Goal: Communication & Community: Answer question/provide support

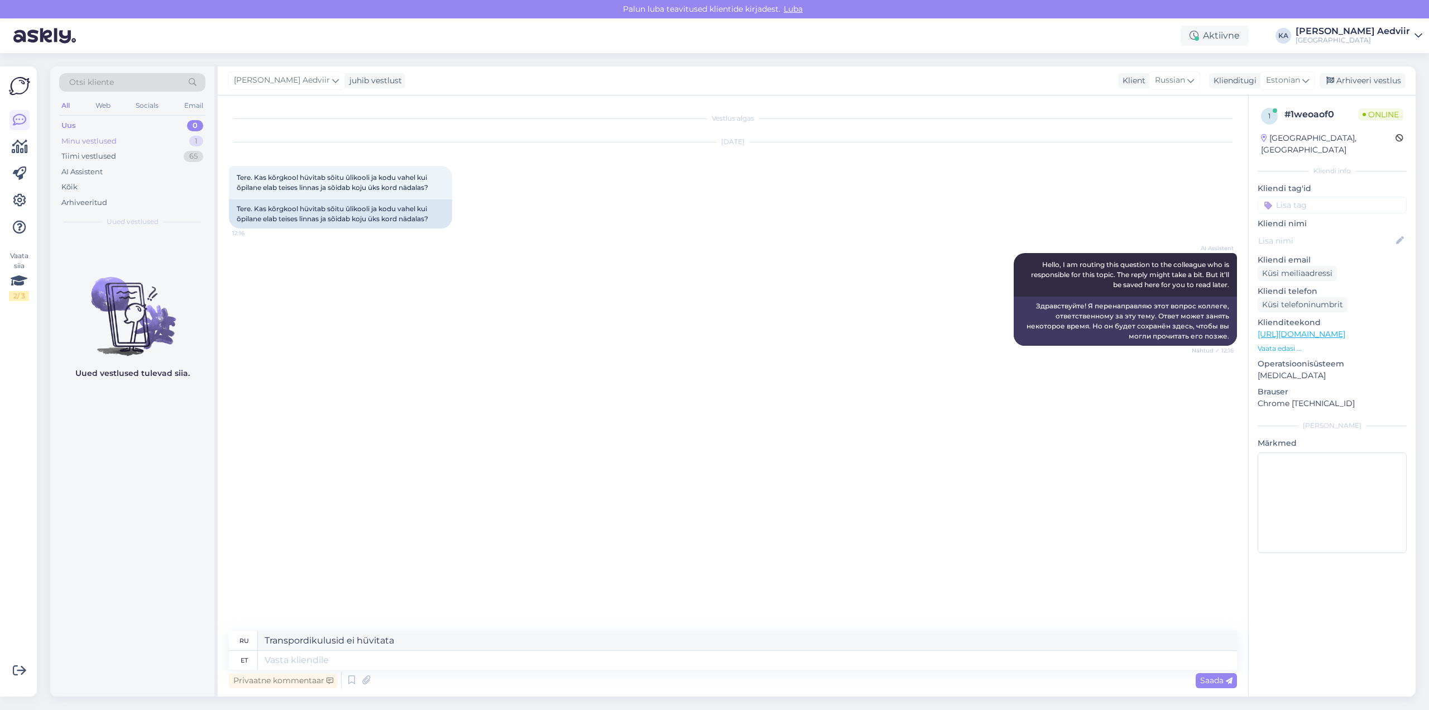
click at [107, 141] on div "Minu vestlused" at bounding box center [88, 141] width 55 height 11
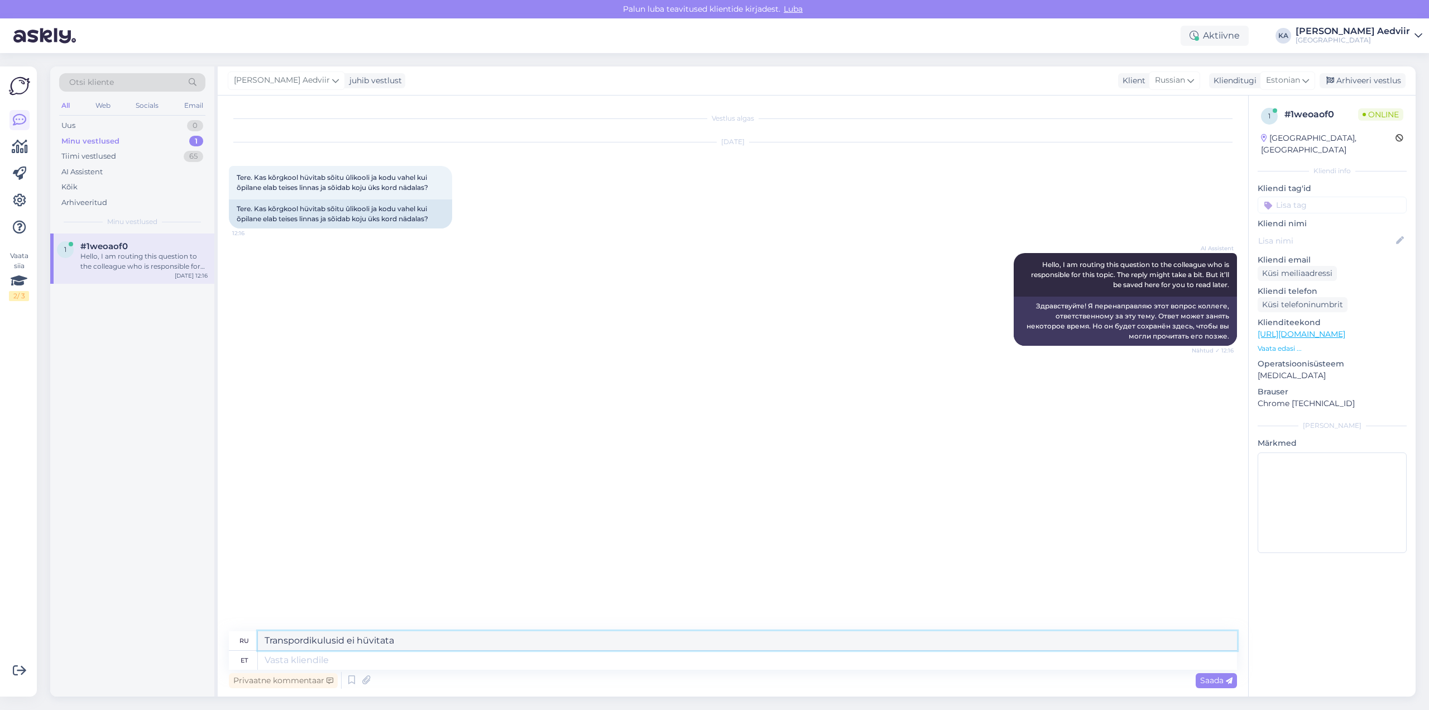
click at [399, 641] on textarea "Transpordikulusid ei hüvitata" at bounding box center [747, 640] width 979 height 19
click at [1216, 682] on span "Saada" at bounding box center [1216, 680] width 32 height 10
click at [1223, 678] on span "Saada" at bounding box center [1216, 680] width 32 height 10
click at [1367, 84] on div "Arhiveeri vestlus" at bounding box center [1363, 80] width 86 height 15
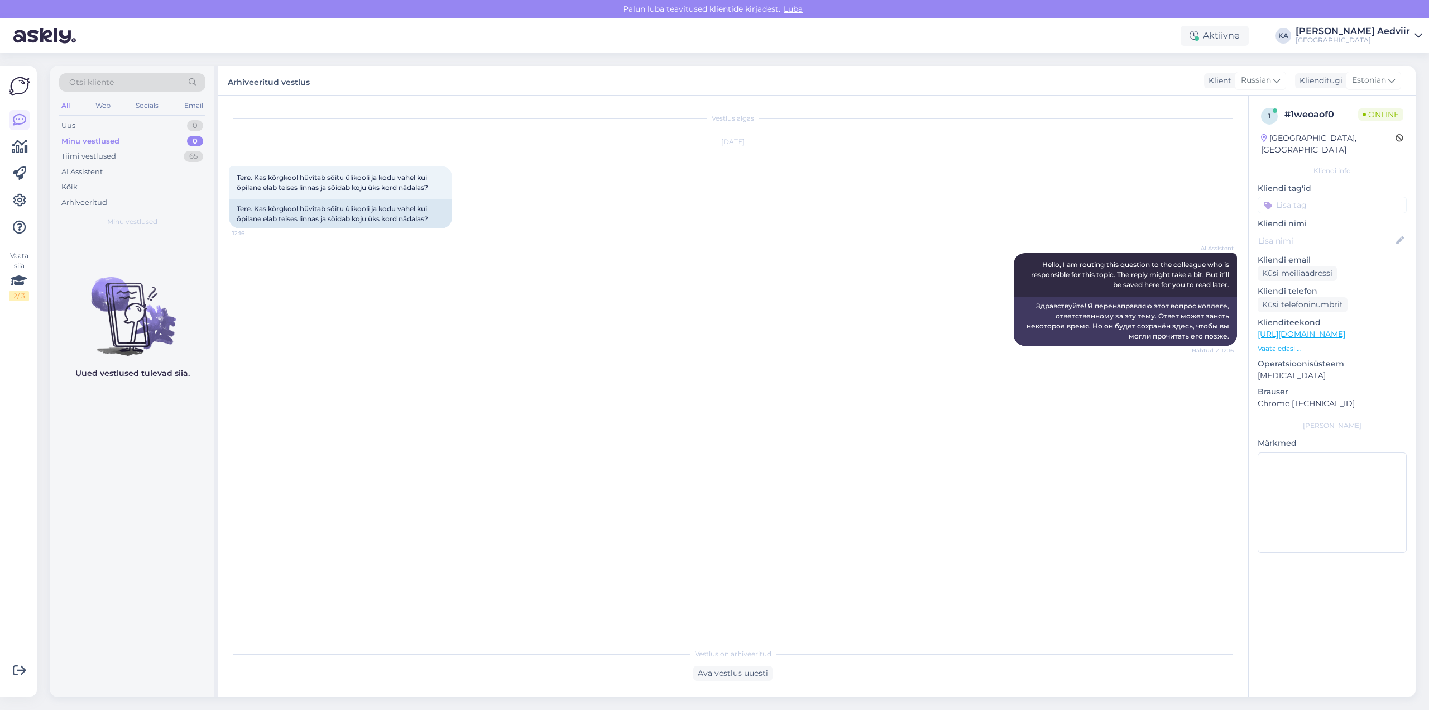
click at [84, 143] on div "Minu vestlused" at bounding box center [90, 141] width 58 height 11
click at [755, 673] on div "Ava vestlus uuesti" at bounding box center [732, 672] width 79 height 15
click at [64, 126] on div "Uus" at bounding box center [68, 125] width 14 height 11
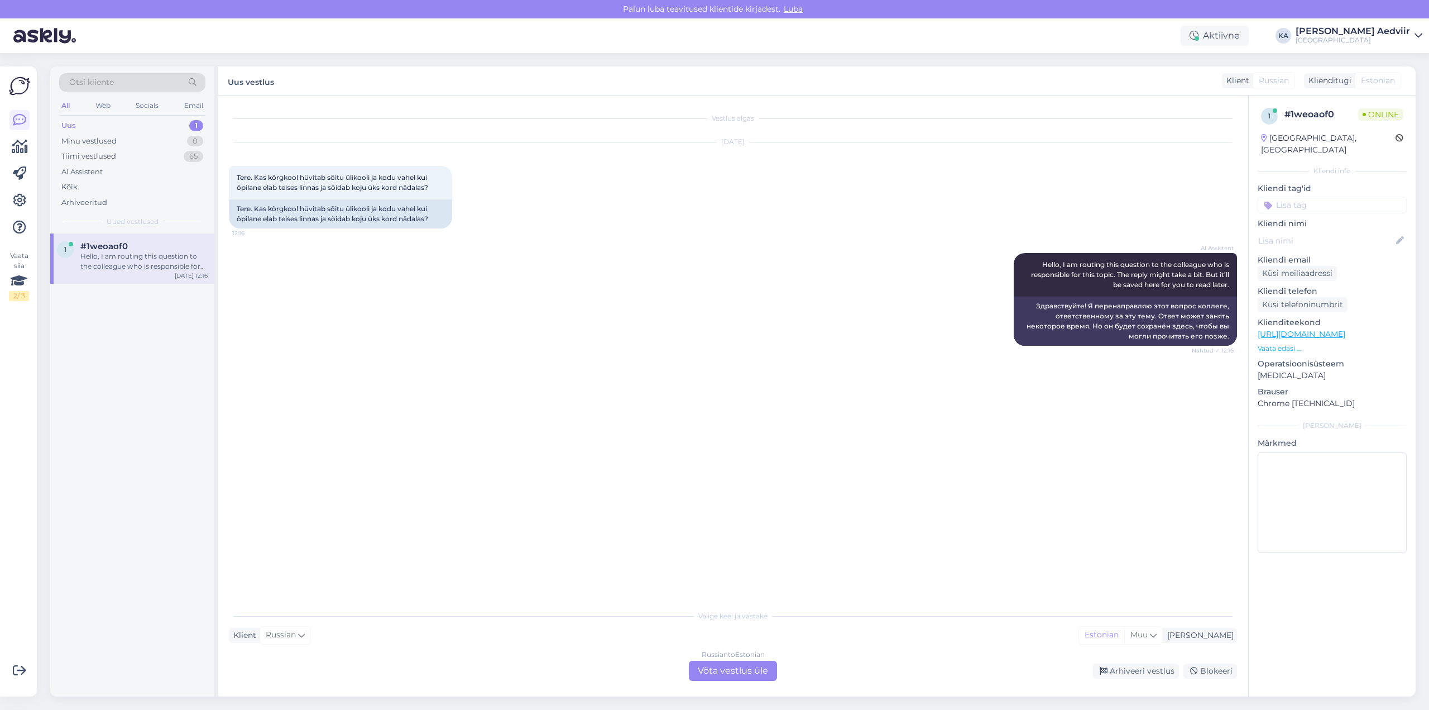
click at [140, 266] on div "Hello, I am routing this question to the colleague who is responsible for this …" at bounding box center [143, 261] width 127 height 20
click at [739, 668] on div "Russian to Estonian Võta vestlus üle" at bounding box center [733, 670] width 88 height 20
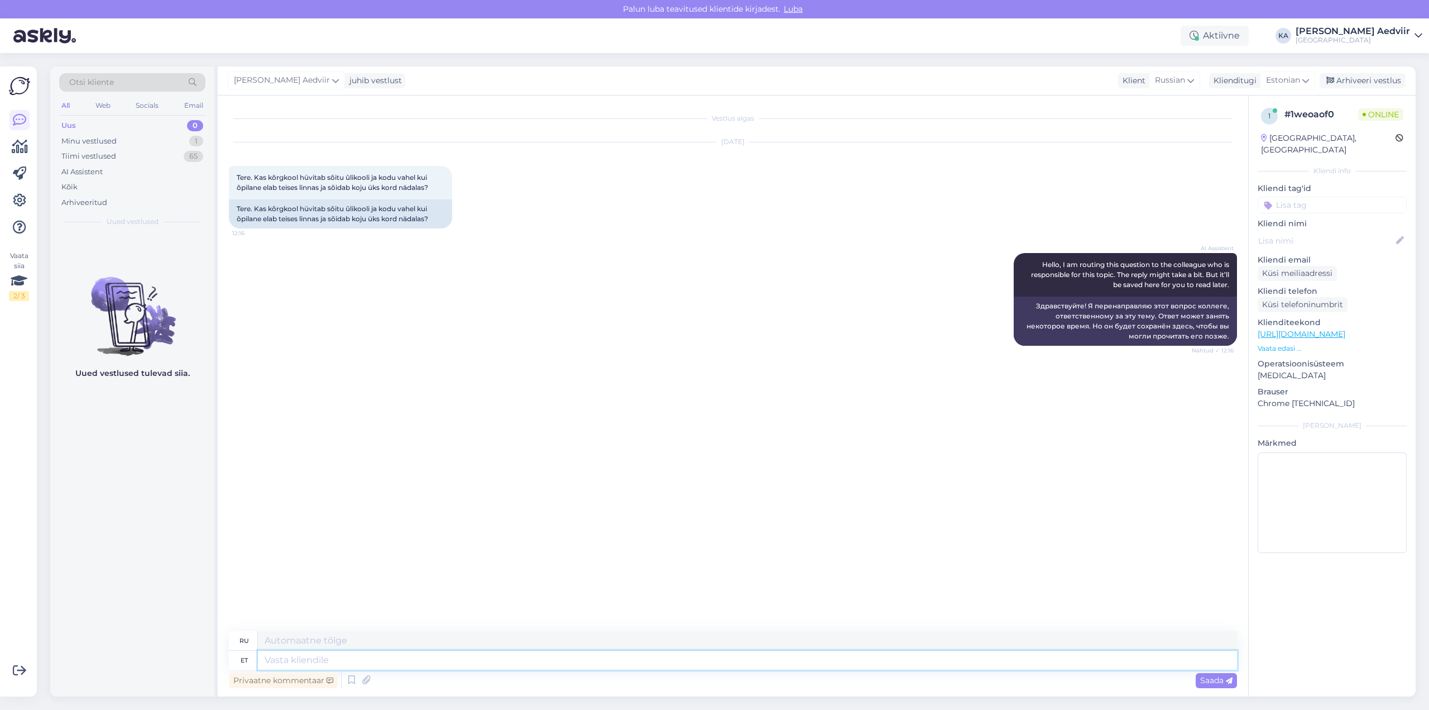
click at [437, 663] on textarea at bounding box center [747, 659] width 979 height 19
type textarea "Transop"
type textarea "Трансоп"
type textarea "Transpordikulusid e"
type textarea "Транспортные расходы"
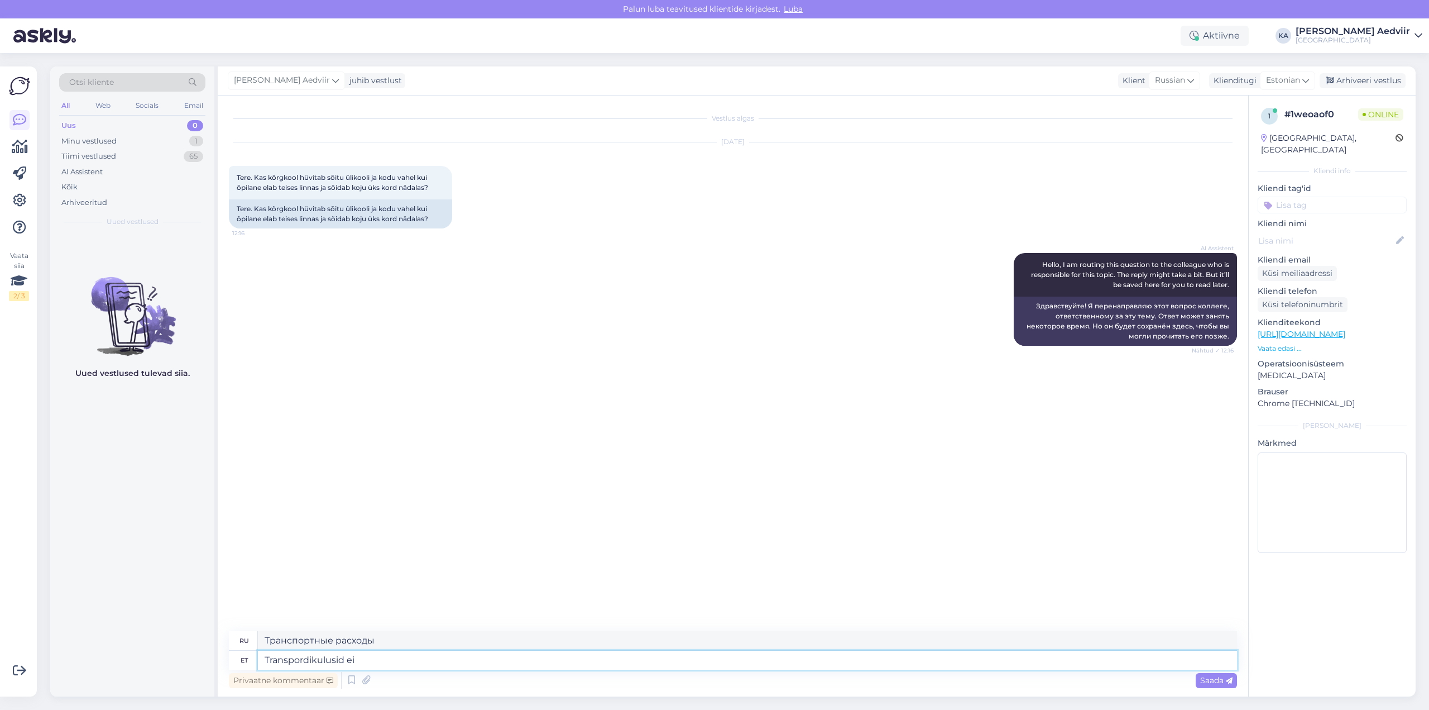
type textarea "Transpordikulusid ei"
type textarea "Никаких транспортных расходов"
type textarea "Transpordikulusid"
type textarea "Транспортные расходы"
type textarea "Transpordikulusid kõrgkool e"
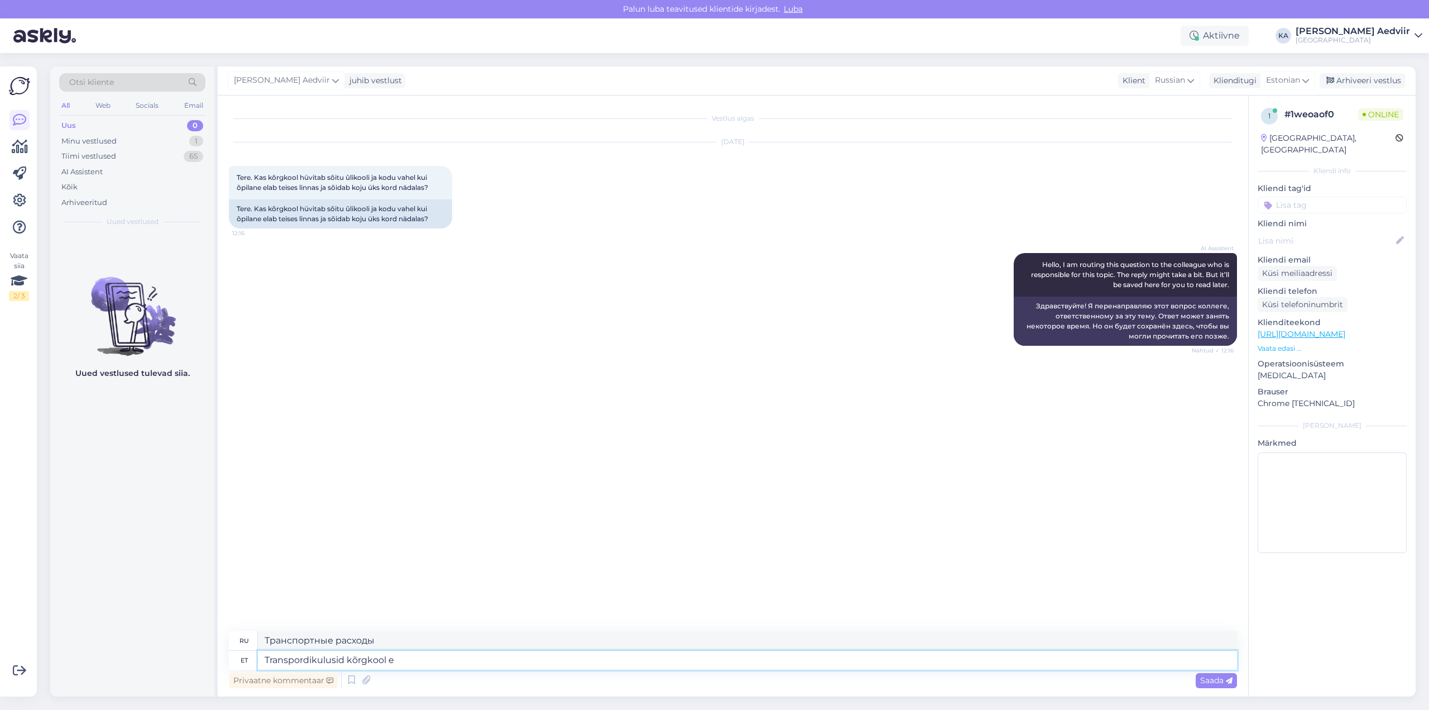
type textarea "Транспортные расходы до колледжа"
type textarea "Transpordikulusid kõrgkool ei"
type textarea "Университет не покрывает транспортные расходы."
type textarea "Transpordikulusid kõrgkool ei hüvita"
type textarea "Университет не возмещает транспортные расходы."
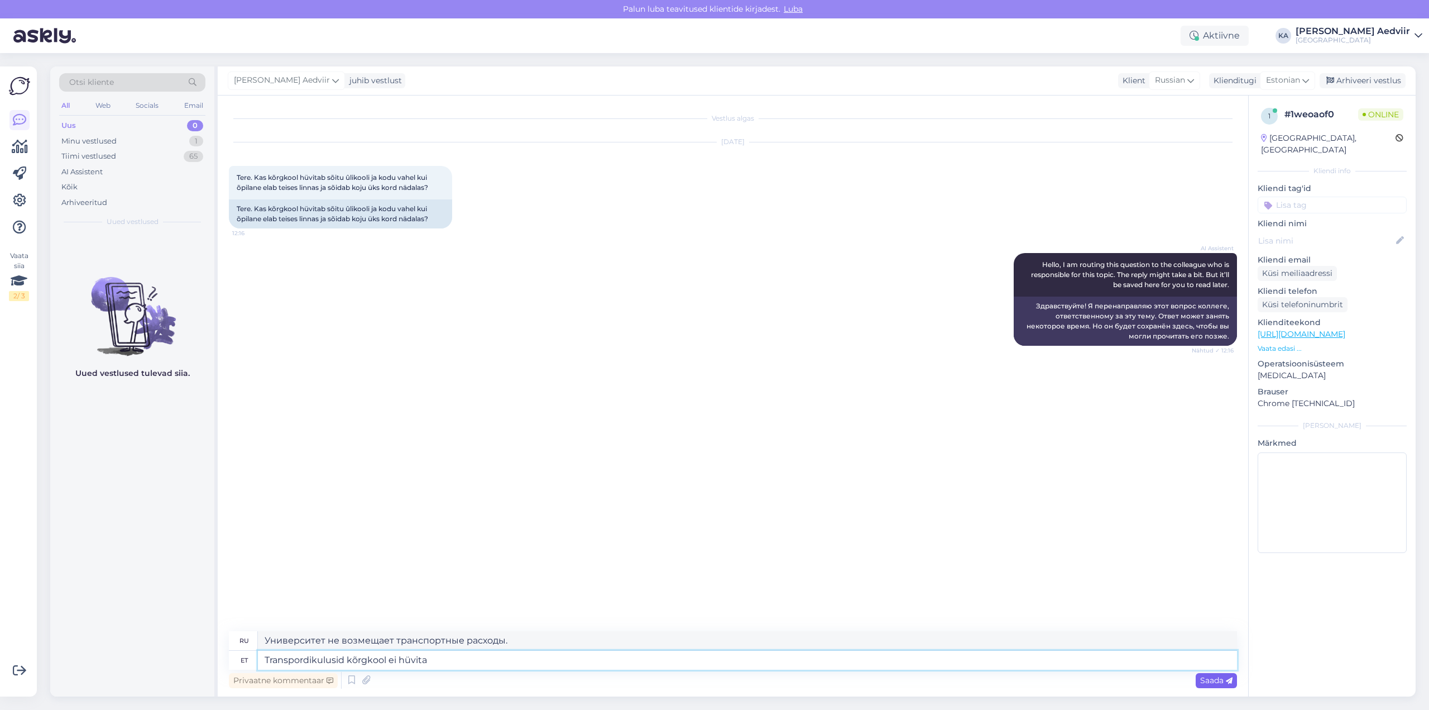
type textarea "Transpordikulusid kõrgkool ei hüvita"
click at [1215, 682] on span "Saada" at bounding box center [1216, 680] width 32 height 10
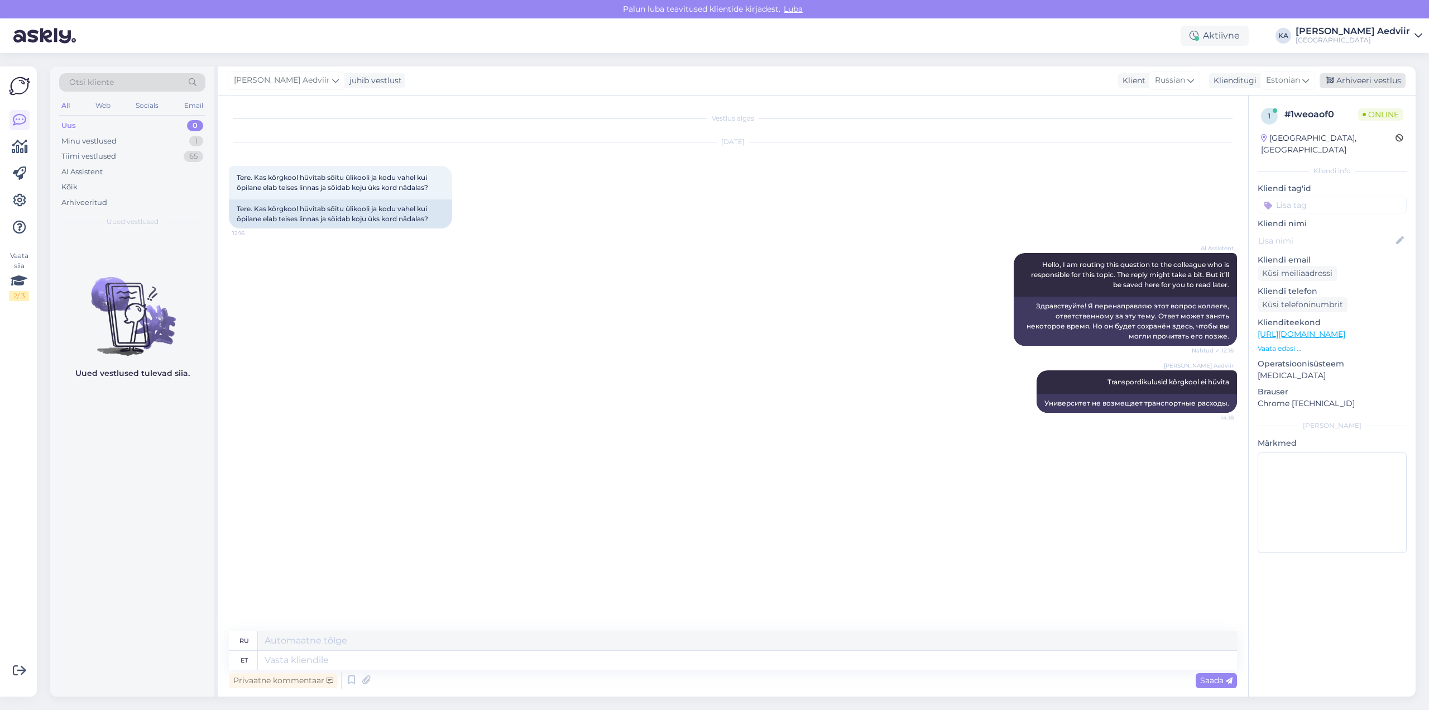
click at [1395, 84] on div "Arhiveeri vestlus" at bounding box center [1363, 80] width 86 height 15
